Goal: Task Accomplishment & Management: Complete application form

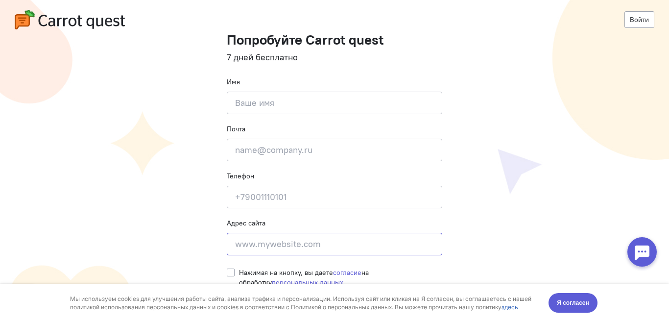
drag, startPoint x: 335, startPoint y: 251, endPoint x: 186, endPoint y: 236, distance: 150.1
click at [186, 236] on cq-registration "Войти Попробуйте Carrot quest 7 дней бесплатно Имя Введите своё имя Почта Введи…" at bounding box center [334, 145] width 669 height 353
click at [251, 239] on input at bounding box center [334, 244] width 215 height 23
type input "[EMAIL_ADDRESS][DOMAIN_NAME]"
click at [287, 97] on input at bounding box center [334, 103] width 215 height 23
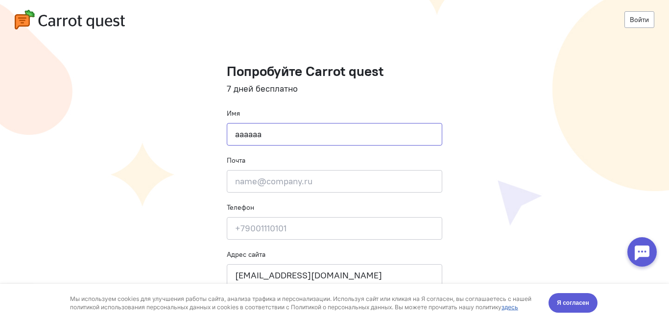
type input "aaaaaa"
click at [437, 56] on cq-registration "Войти Попробуйте Carrot quest 7 дней бесплатно Имя aaaaaa Почта Введите почту Т…" at bounding box center [334, 176] width 669 height 353
click at [524, 52] on cq-registration "Войти Попробуйте Carrot quest 7 дней бесплатно Имя aaaaaa Почта Введите почту Т…" at bounding box center [334, 176] width 669 height 353
